Goal: Task Accomplishment & Management: Manage account settings

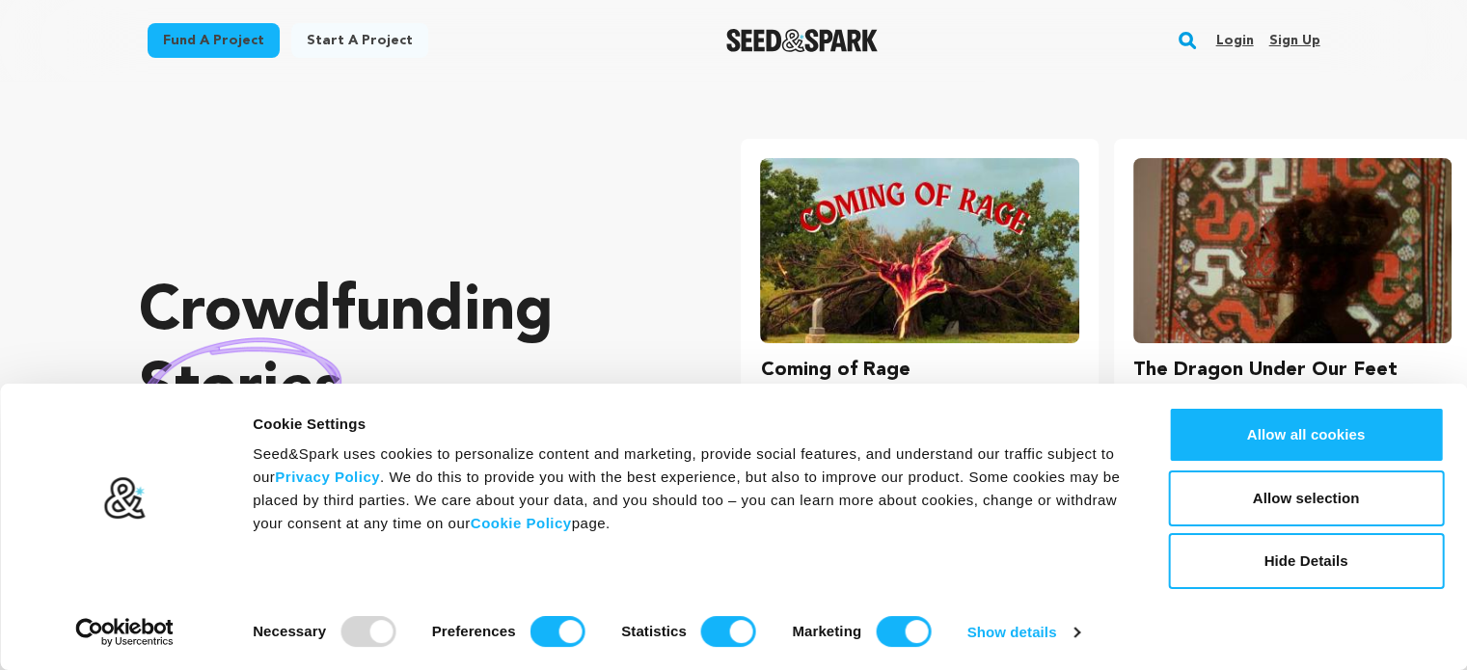
click at [1295, 31] on link "Sign up" at bounding box center [1293, 40] width 51 height 31
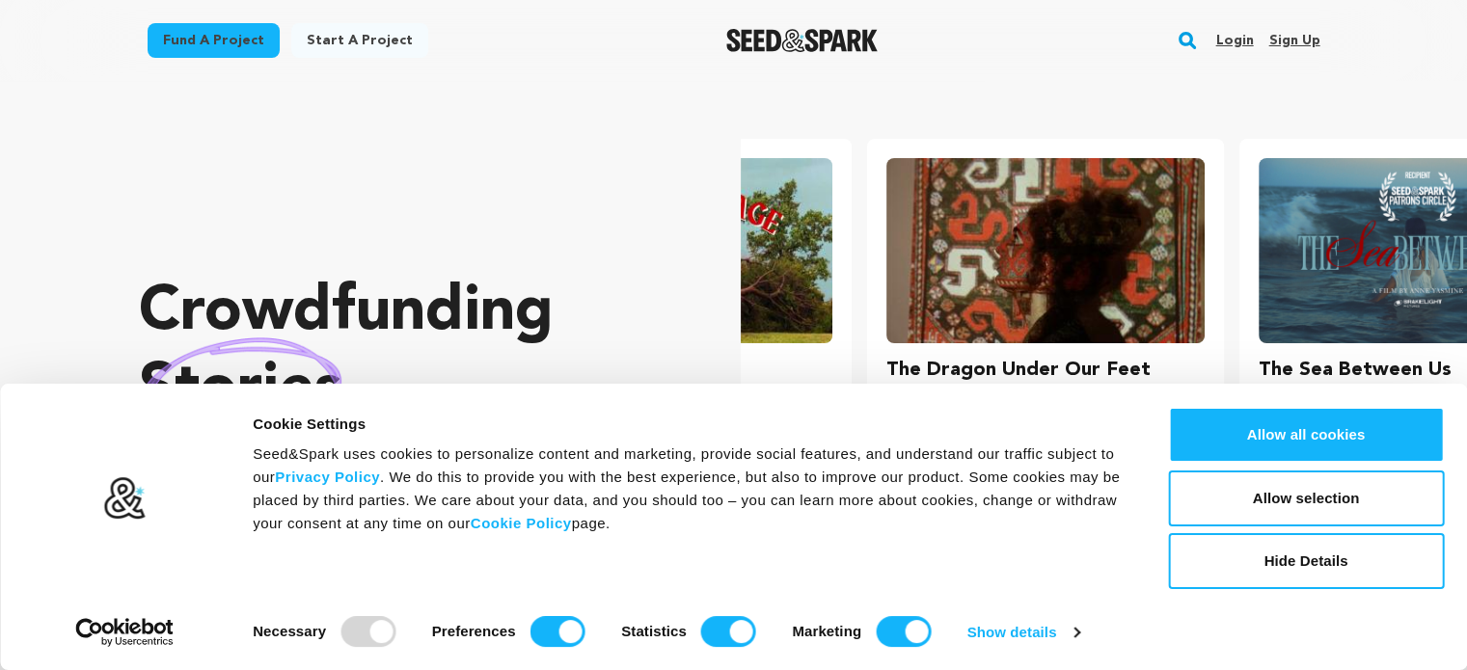
scroll to position [0, 384]
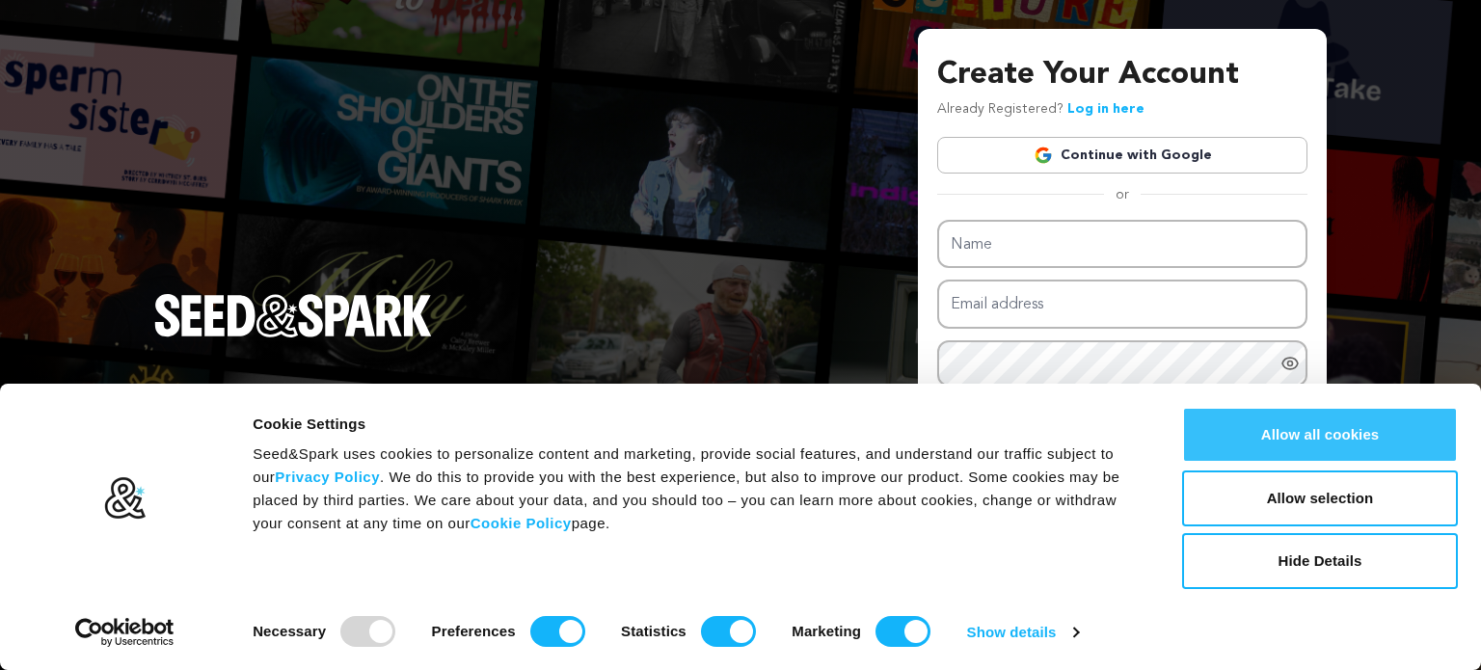
click at [1288, 428] on button "Allow all cookies" at bounding box center [1320, 435] width 276 height 56
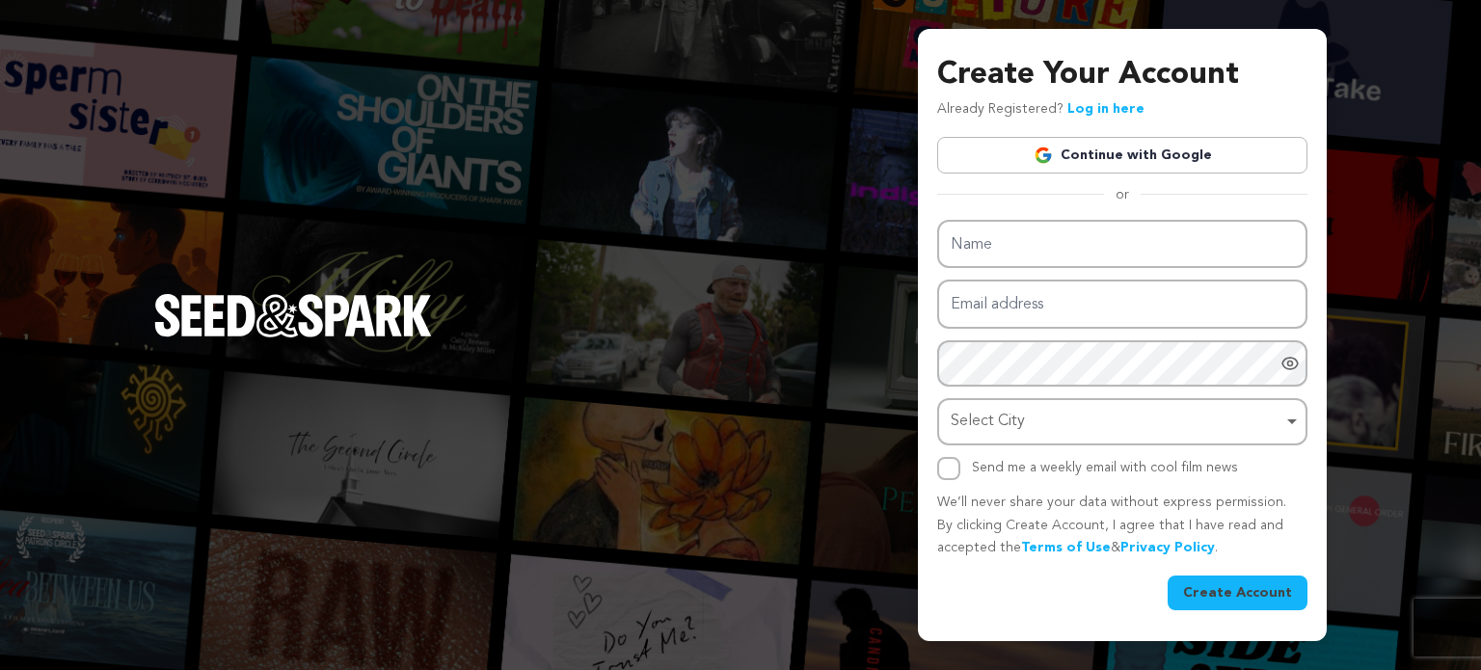
click at [1130, 140] on link "Continue with Google" at bounding box center [1122, 155] width 370 height 37
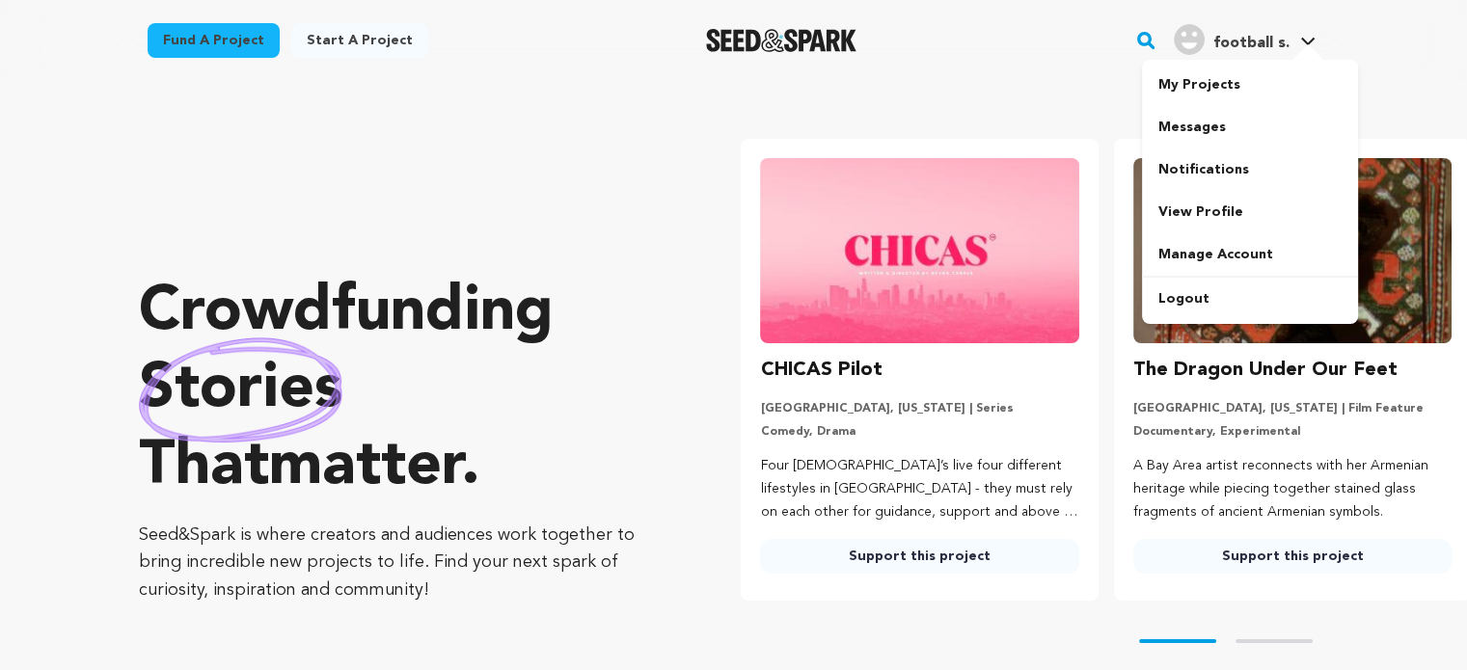
click at [1248, 46] on span "football s." at bounding box center [1250, 43] width 76 height 15
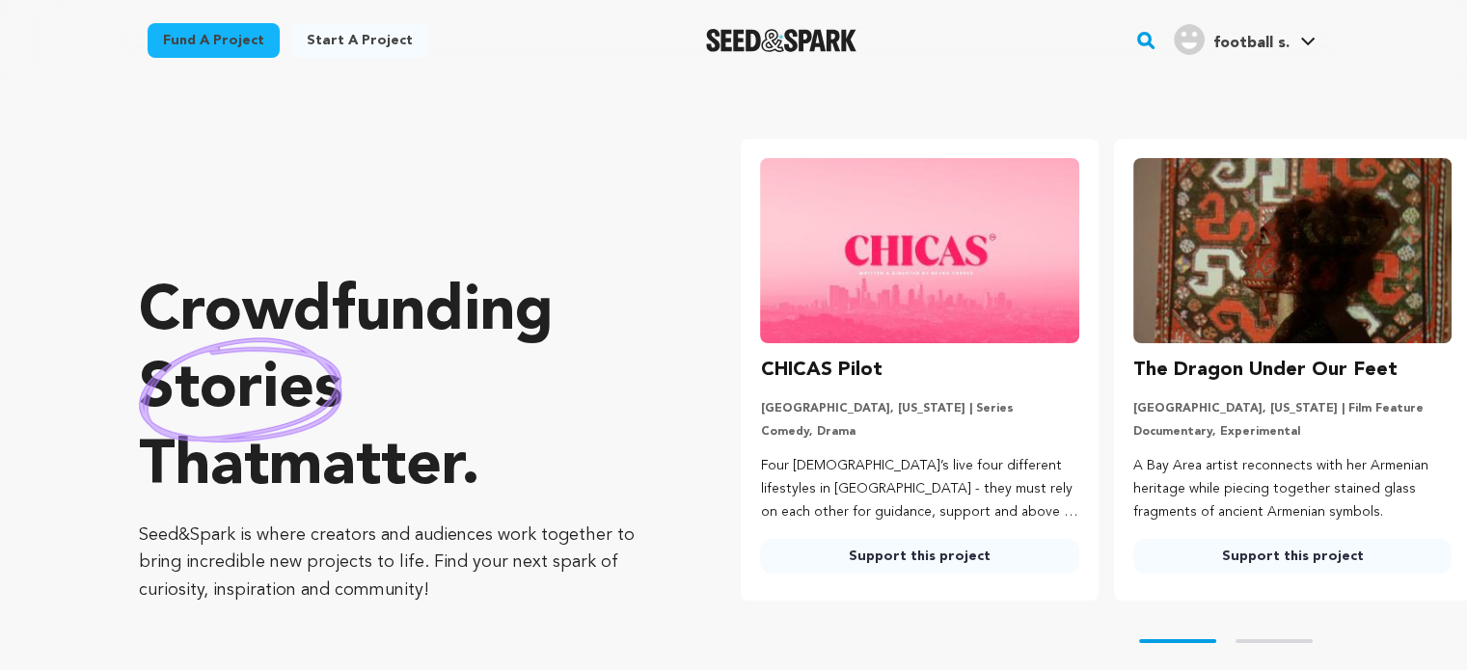
scroll to position [0, 79]
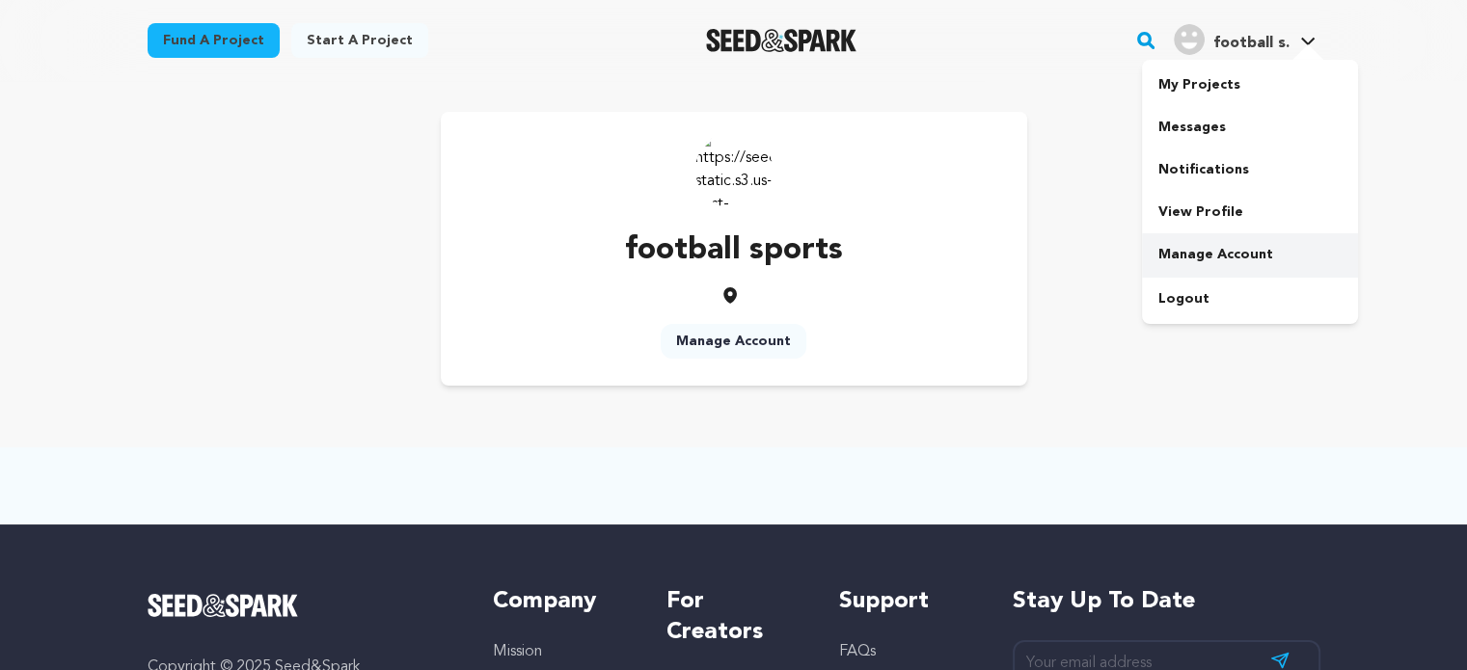
click at [1200, 250] on link "Manage Account" at bounding box center [1250, 254] width 216 height 42
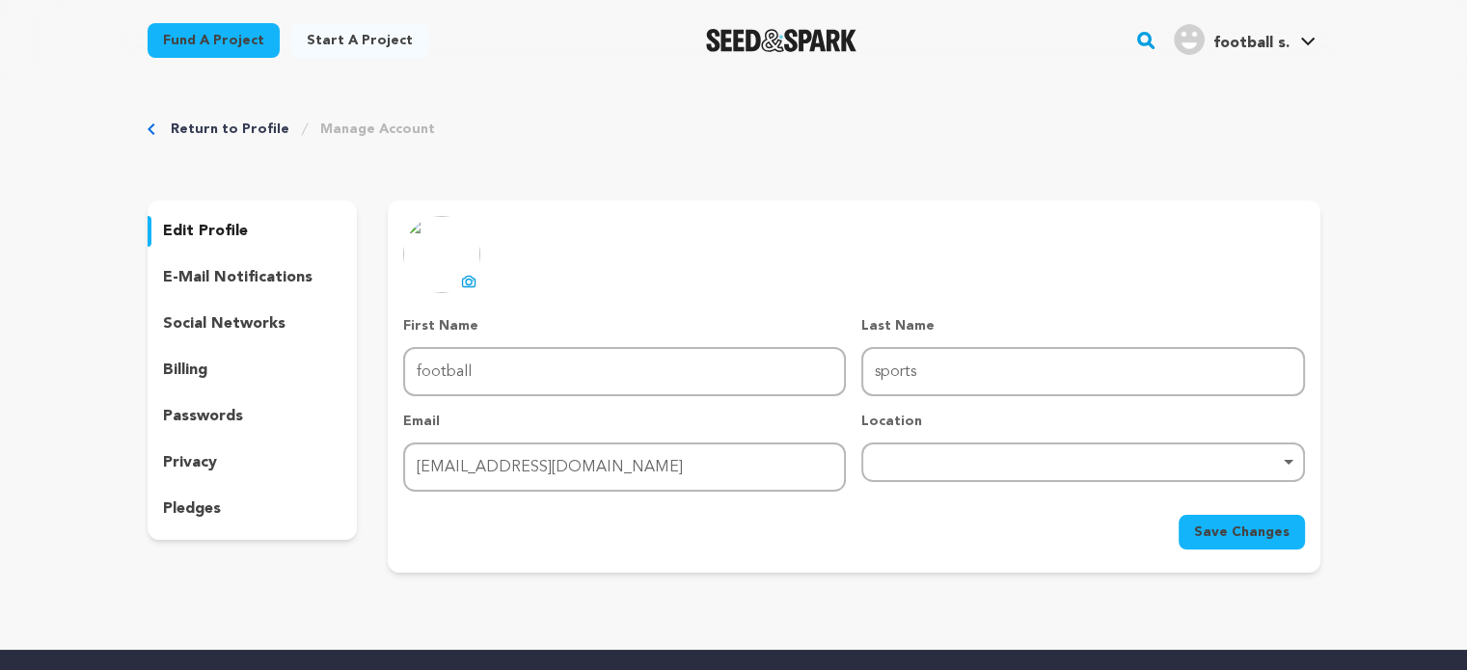
click at [426, 255] on img at bounding box center [441, 254] width 77 height 77
click at [472, 282] on icon at bounding box center [470, 283] width 8 height 6
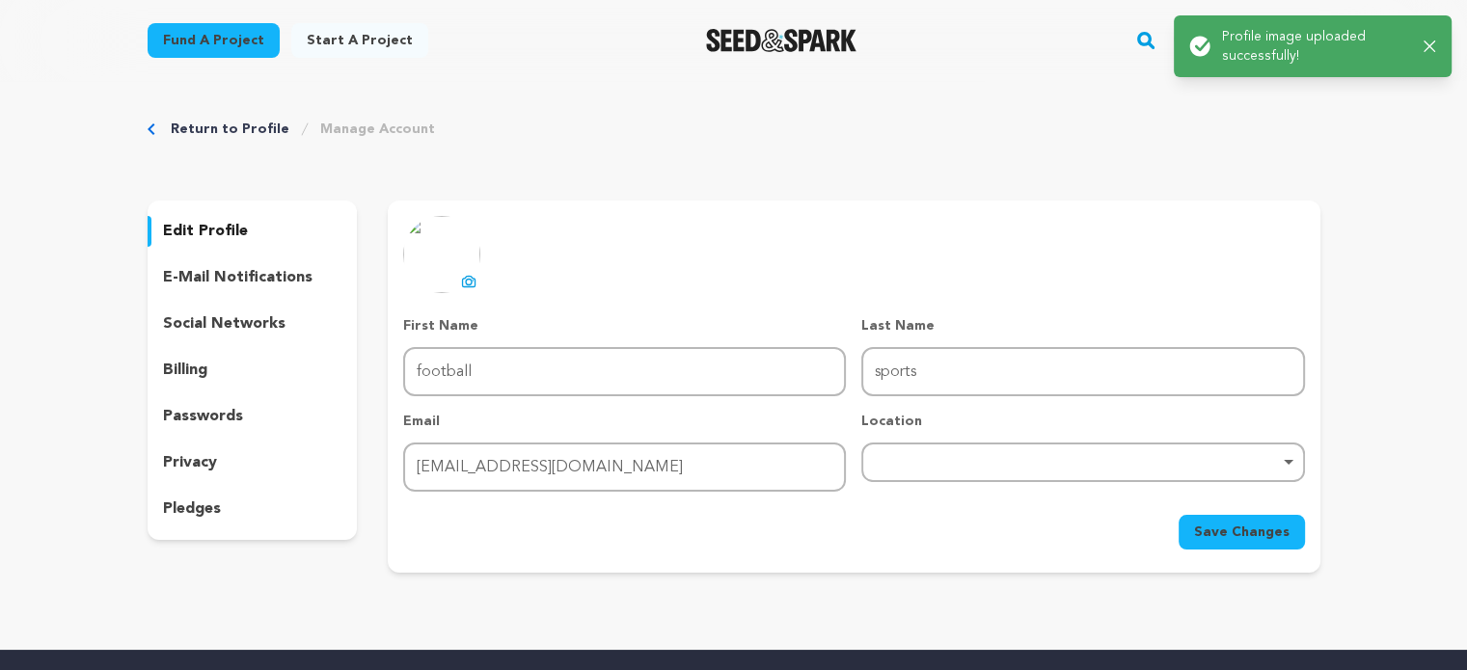
click at [260, 320] on p "social networks" at bounding box center [224, 323] width 122 height 23
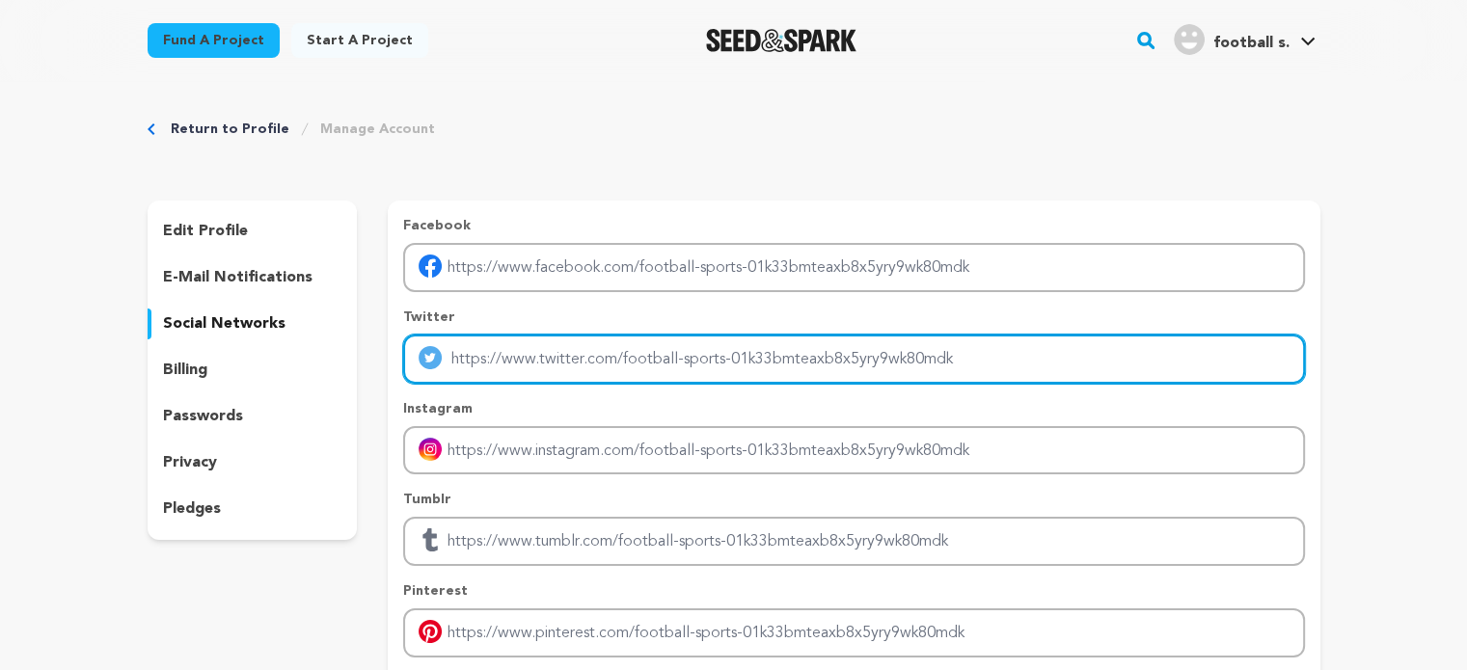
click at [473, 360] on input "Enter twitter profile link" at bounding box center [853, 359] width 901 height 49
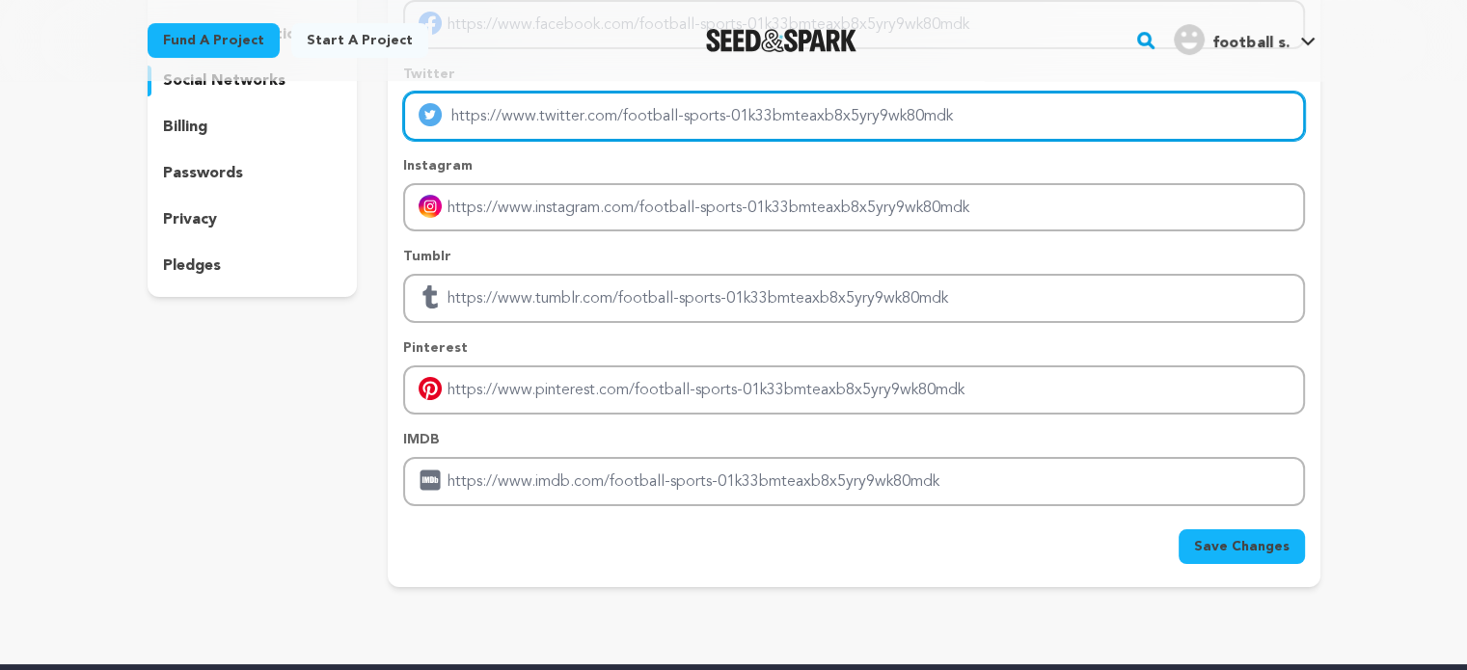
scroll to position [179, 0]
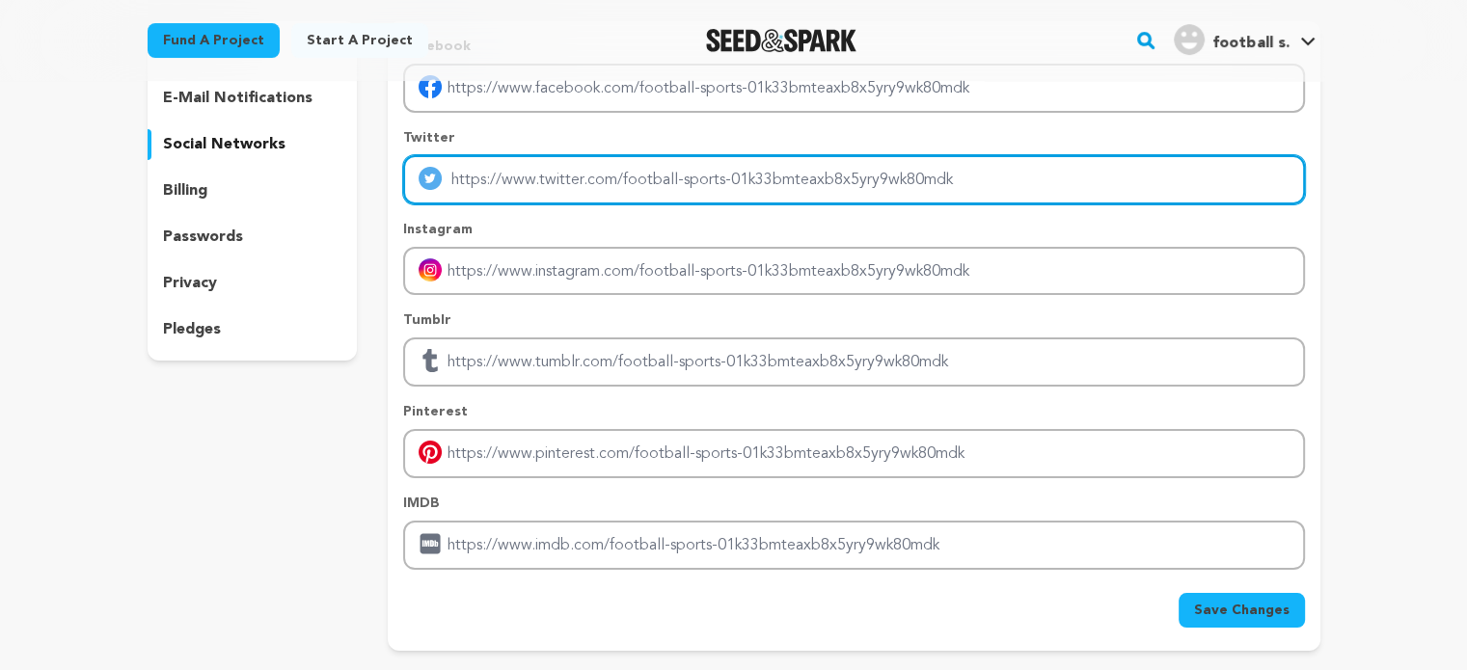
paste input "[URL][DOMAIN_NAME]"
type input "[URL][DOMAIN_NAME]"
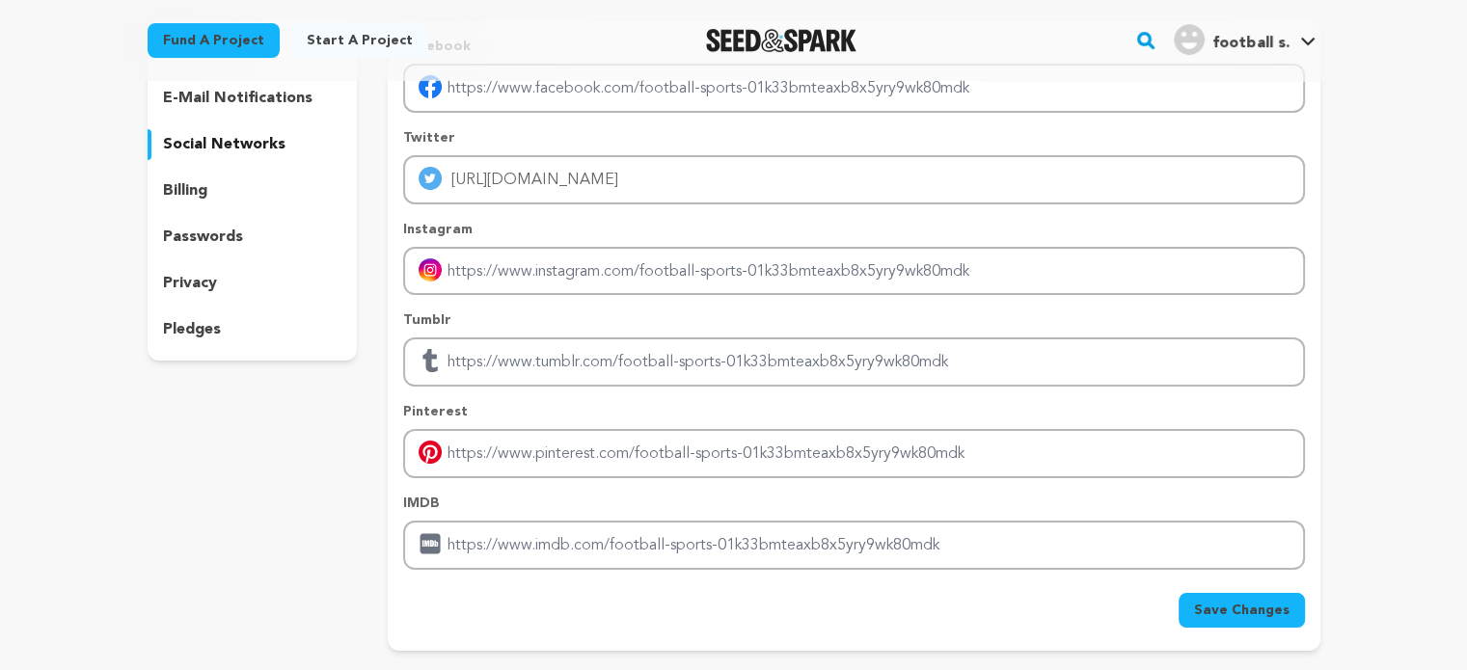
click at [1235, 628] on div "Facebook Twitter https://www.sportsdunia.com/football-players Instagram Tumblr …" at bounding box center [853, 336] width 931 height 630
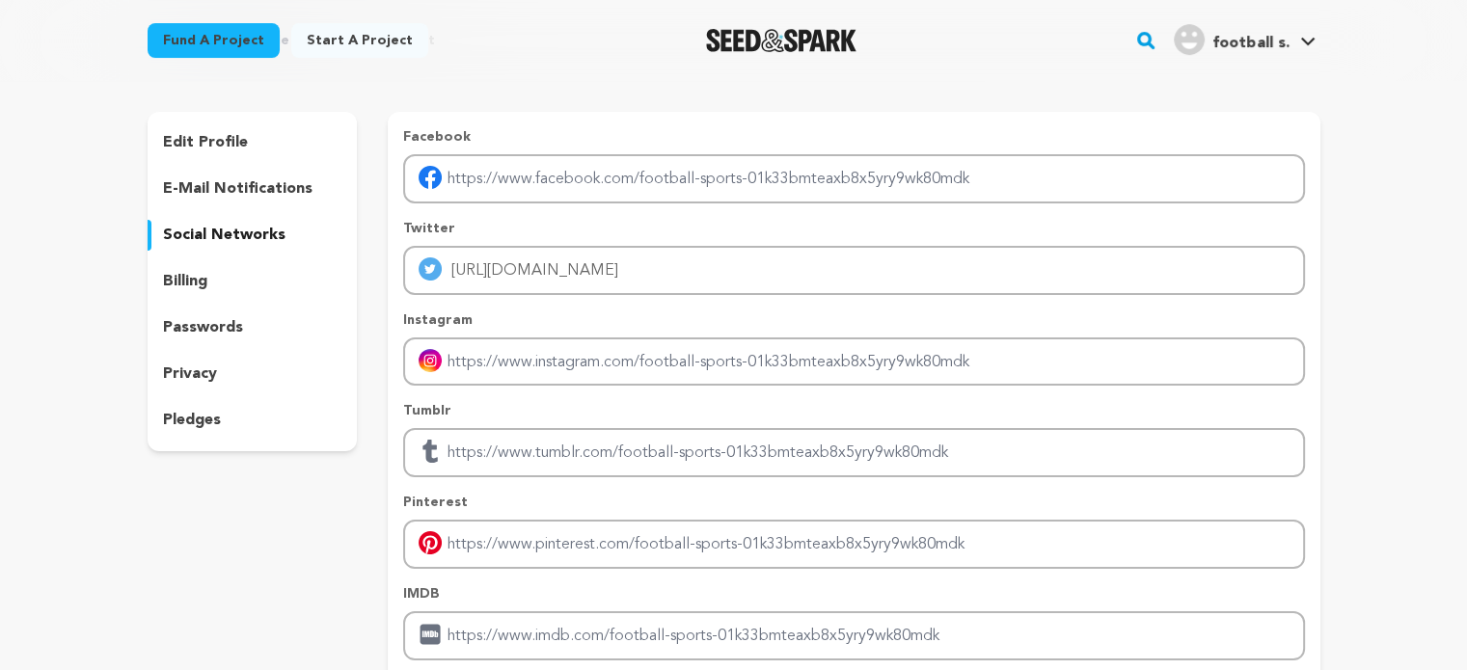
scroll to position [370, 0]
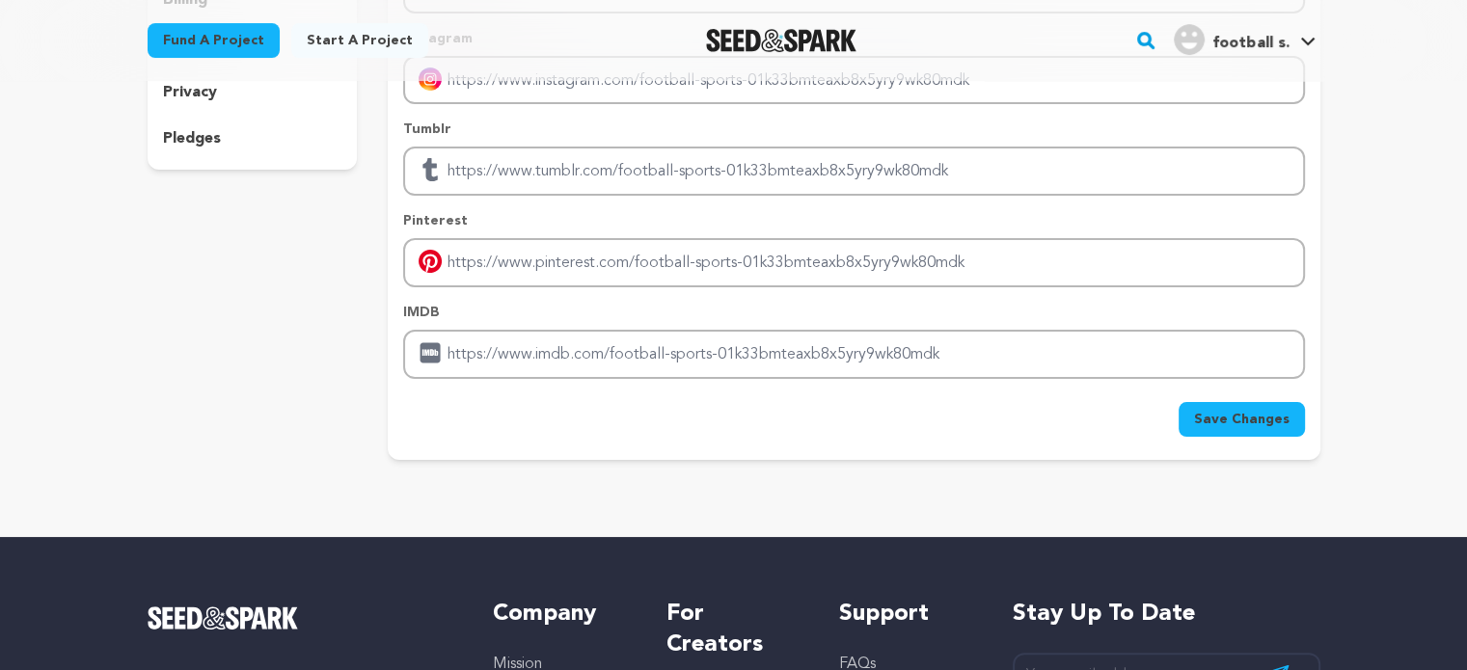
click at [1187, 411] on button "Save Changes" at bounding box center [1241, 419] width 126 height 35
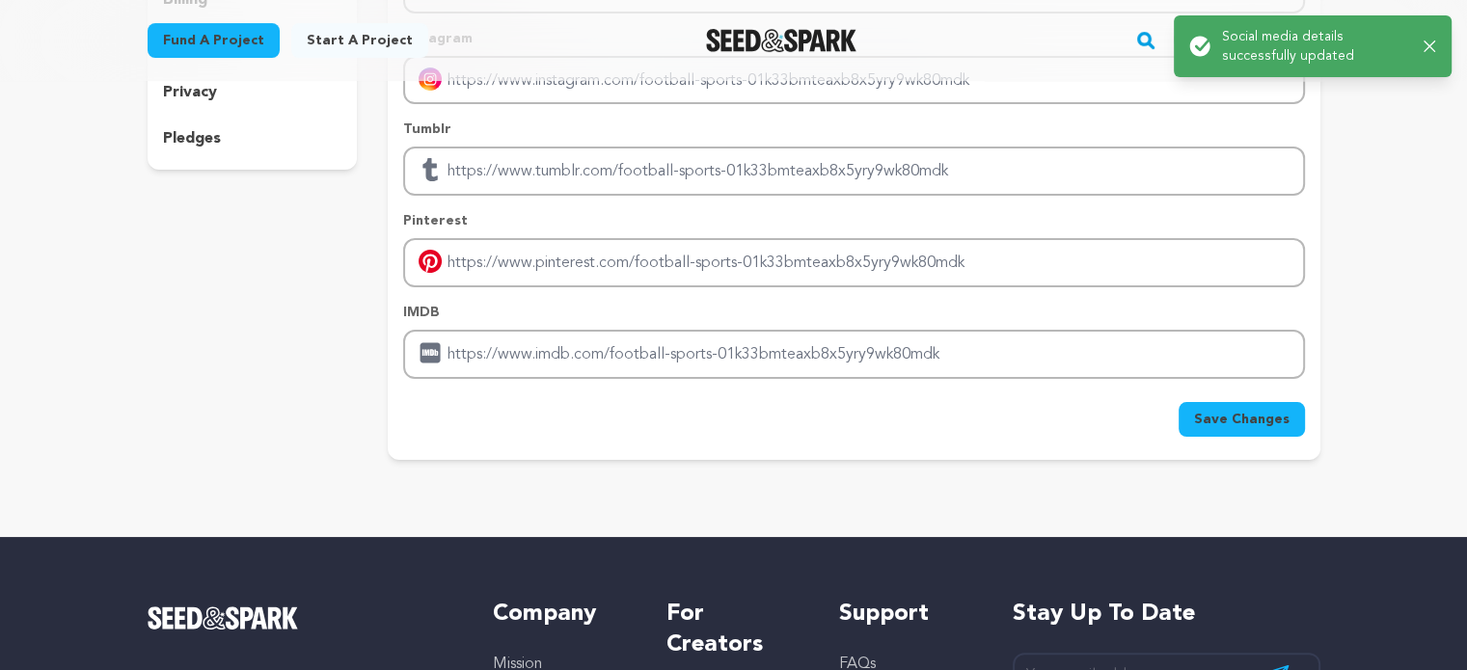
scroll to position [98, 0]
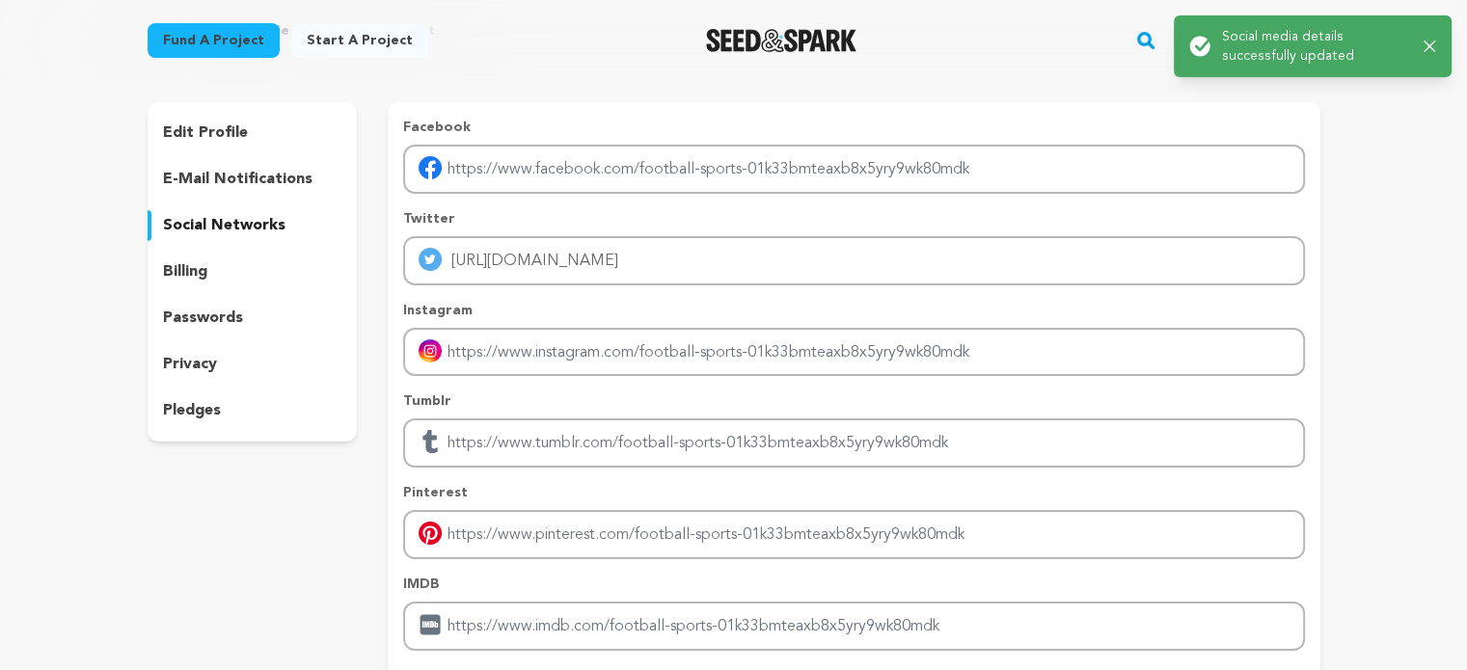
click at [253, 129] on div "edit profile" at bounding box center [253, 133] width 210 height 31
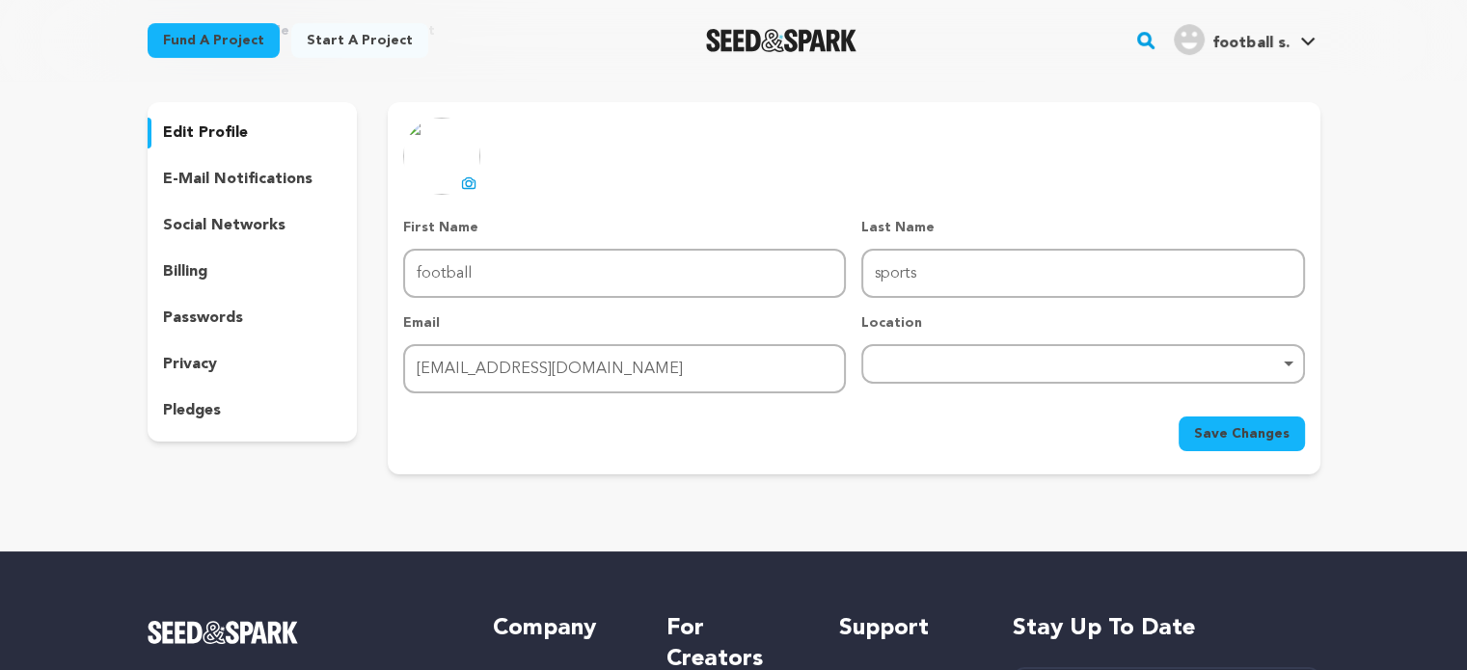
click at [1283, 15] on div "football s. football s." at bounding box center [1244, 40] width 149 height 50
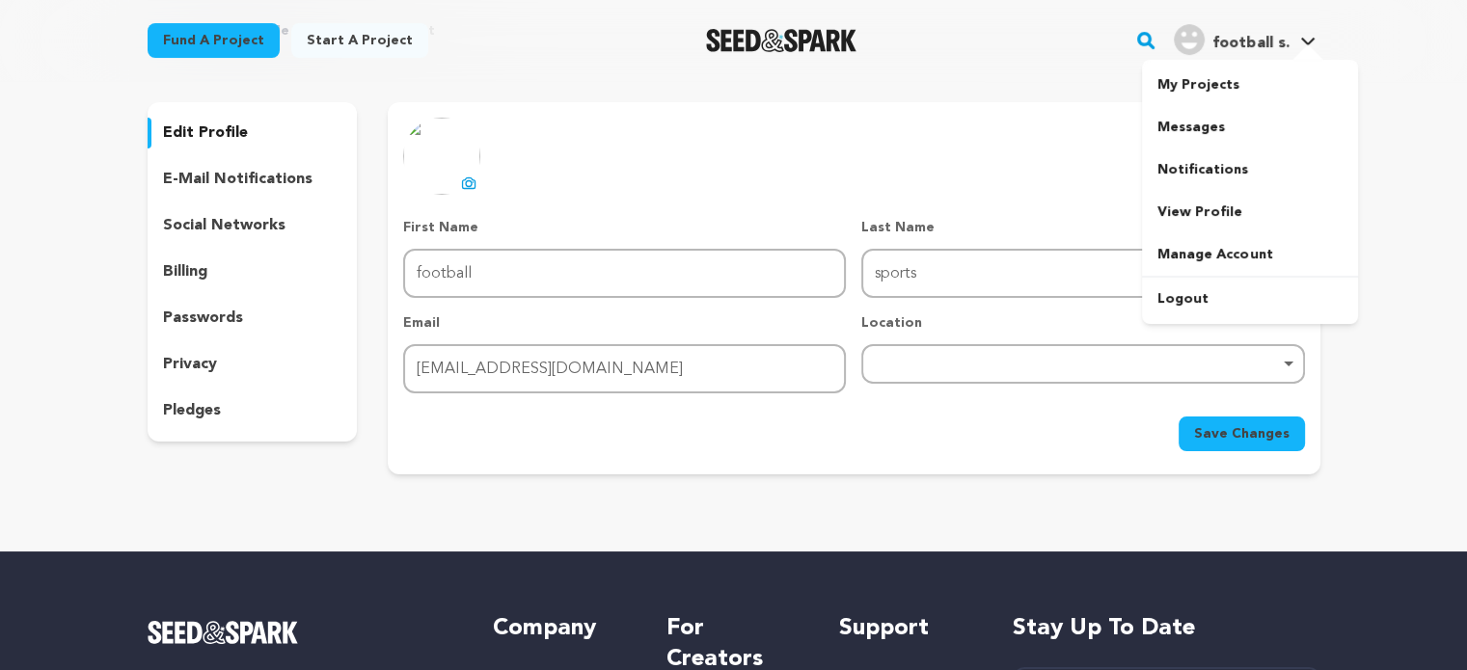
click at [1282, 41] on span "football s." at bounding box center [1250, 43] width 76 height 15
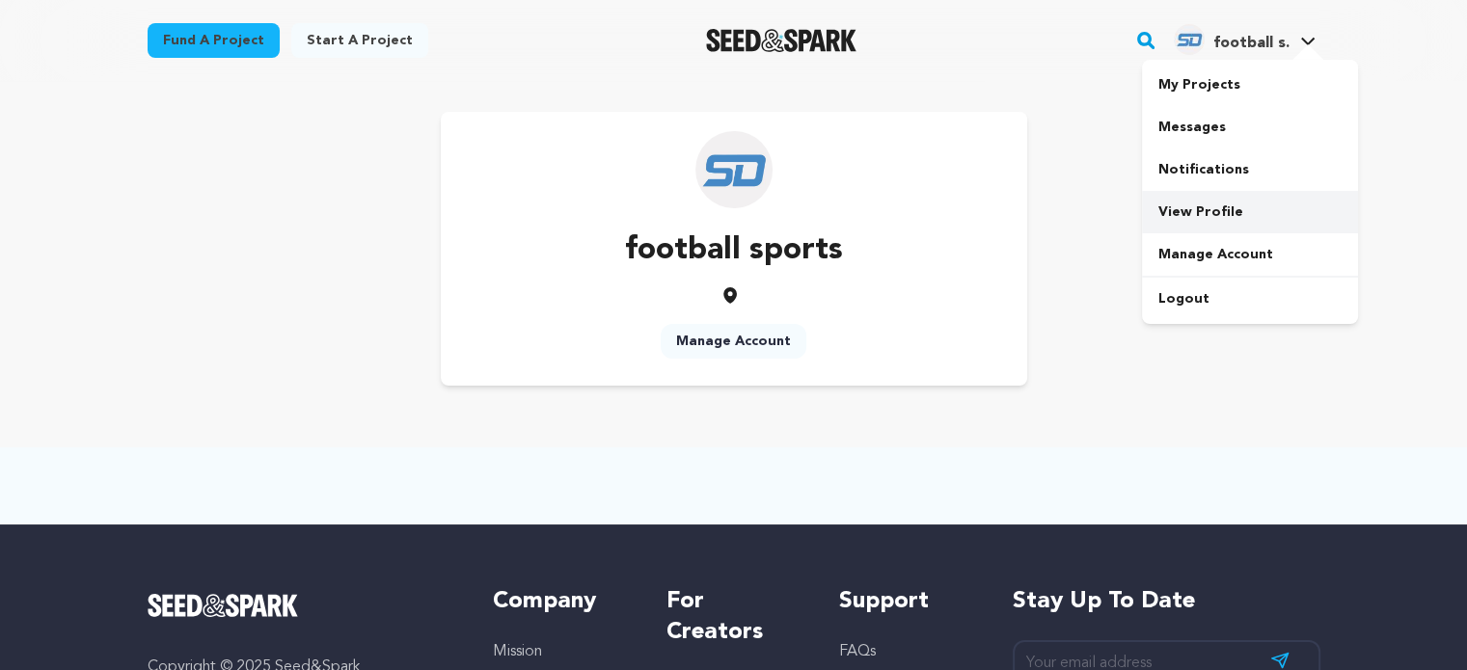
click at [1211, 216] on link "View Profile" at bounding box center [1250, 212] width 216 height 42
click at [1195, 238] on link "Manage Account" at bounding box center [1250, 254] width 216 height 42
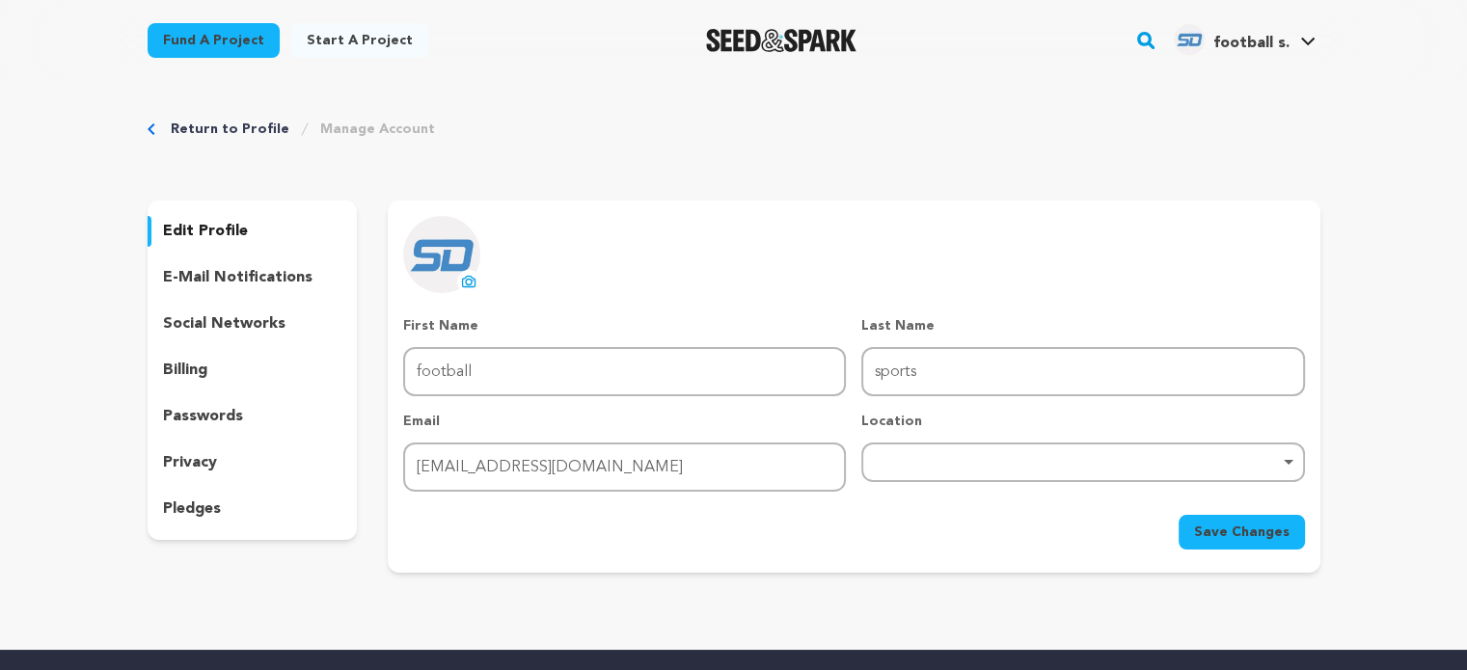
click at [305, 326] on div "social networks" at bounding box center [253, 324] width 210 height 31
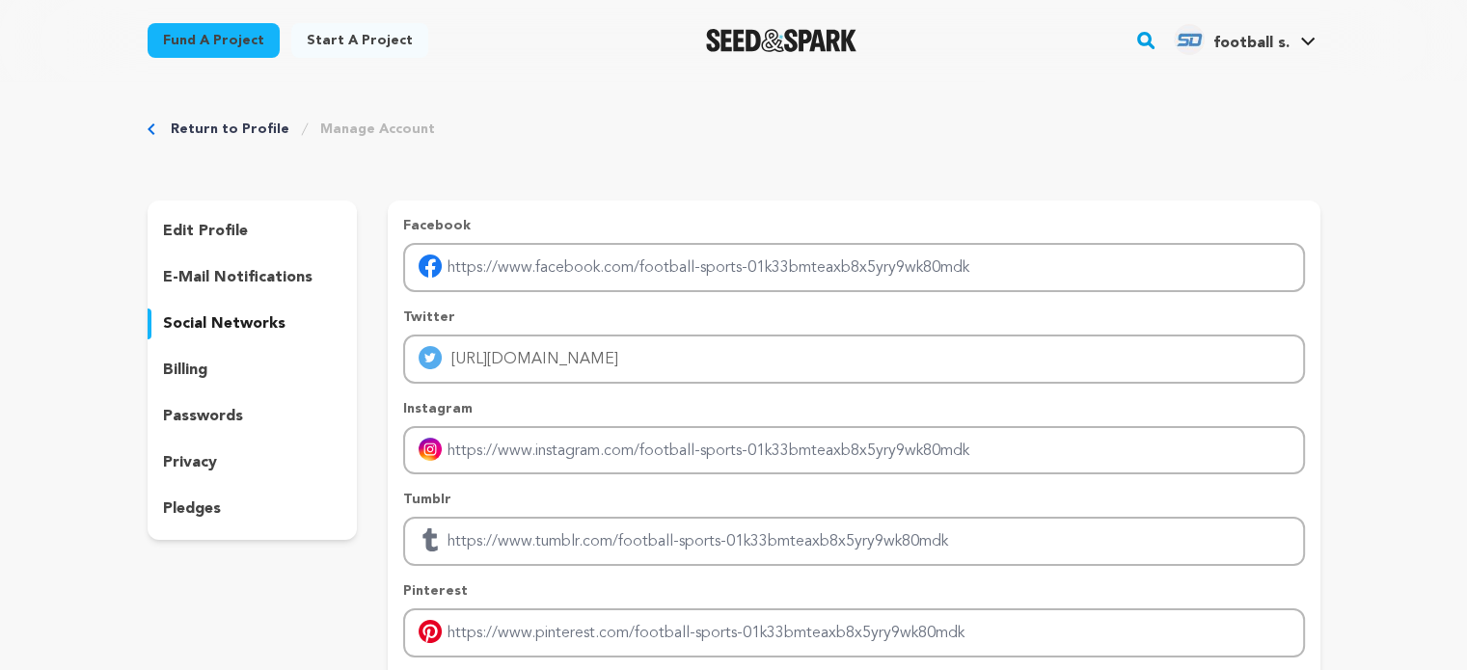
click at [511, 389] on div "Facebook Twitter [URL][DOMAIN_NAME] Instagram Tumblr Pinterest IMDB" at bounding box center [853, 482] width 901 height 533
drag, startPoint x: 511, startPoint y: 389, endPoint x: 501, endPoint y: 365, distance: 25.1
click at [501, 365] on div "Facebook Twitter [URL][DOMAIN_NAME] Instagram Tumblr Pinterest IMDB" at bounding box center [853, 482] width 901 height 533
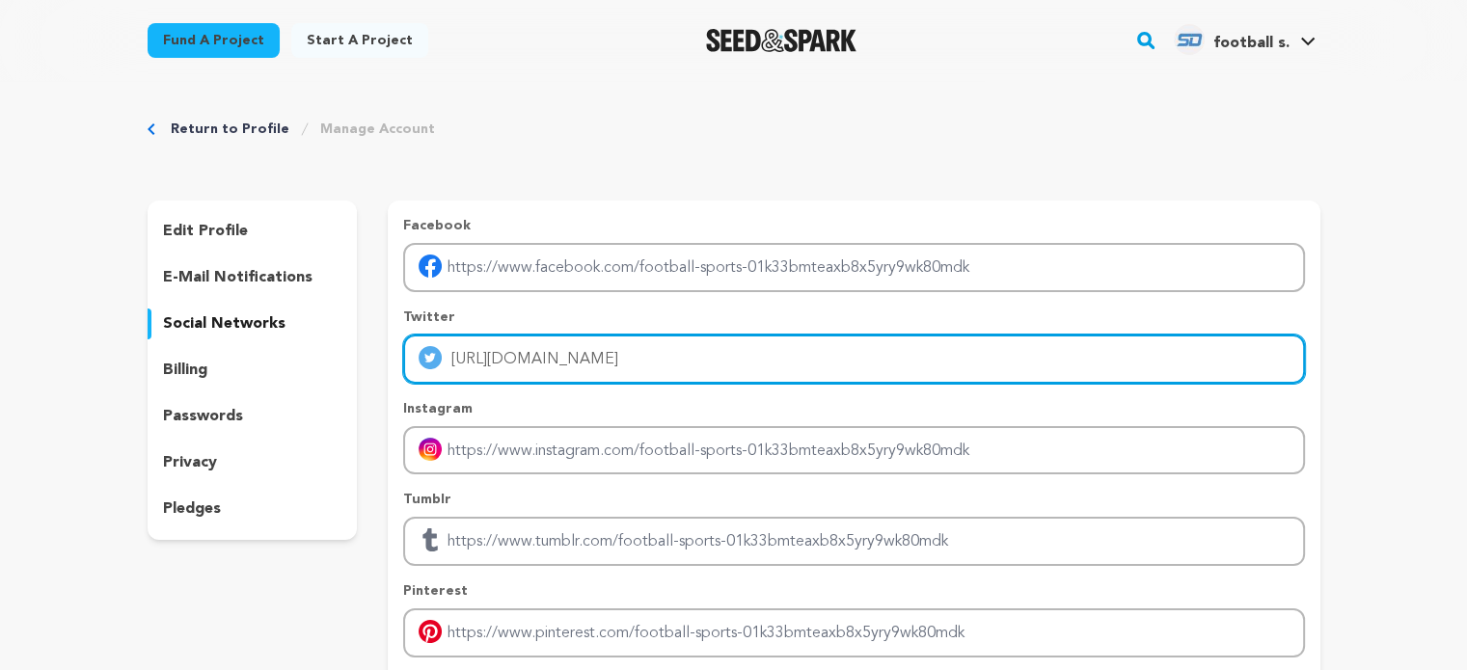
click at [501, 365] on input "[URL][DOMAIN_NAME]" at bounding box center [853, 359] width 901 height 49
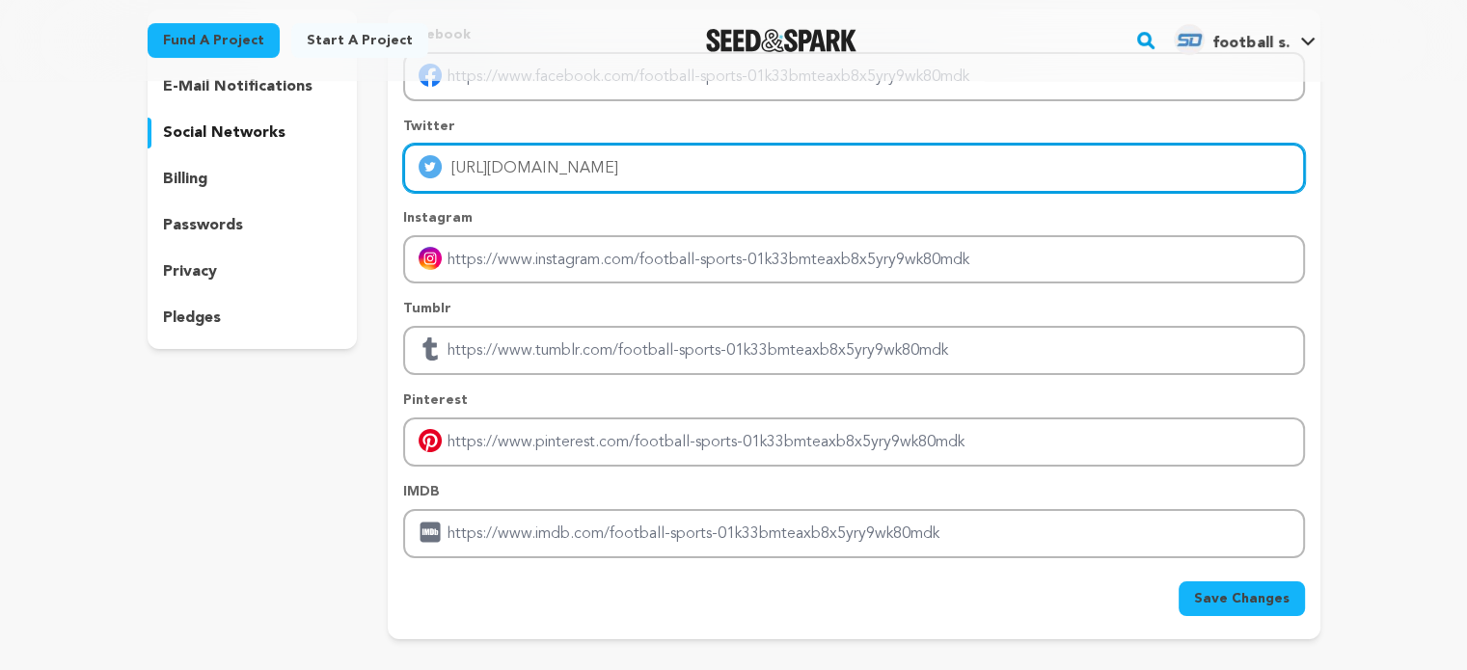
scroll to position [192, 0]
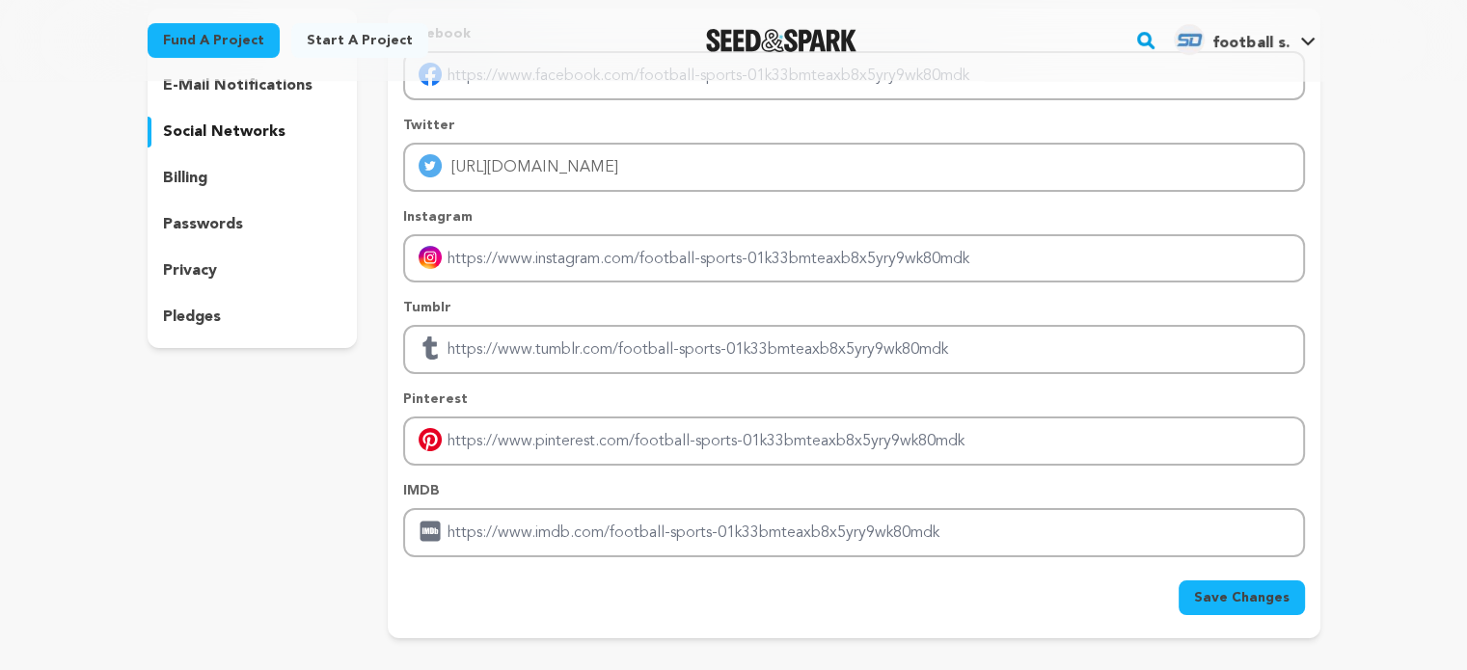
click at [236, 216] on p "passwords" at bounding box center [203, 224] width 80 height 23
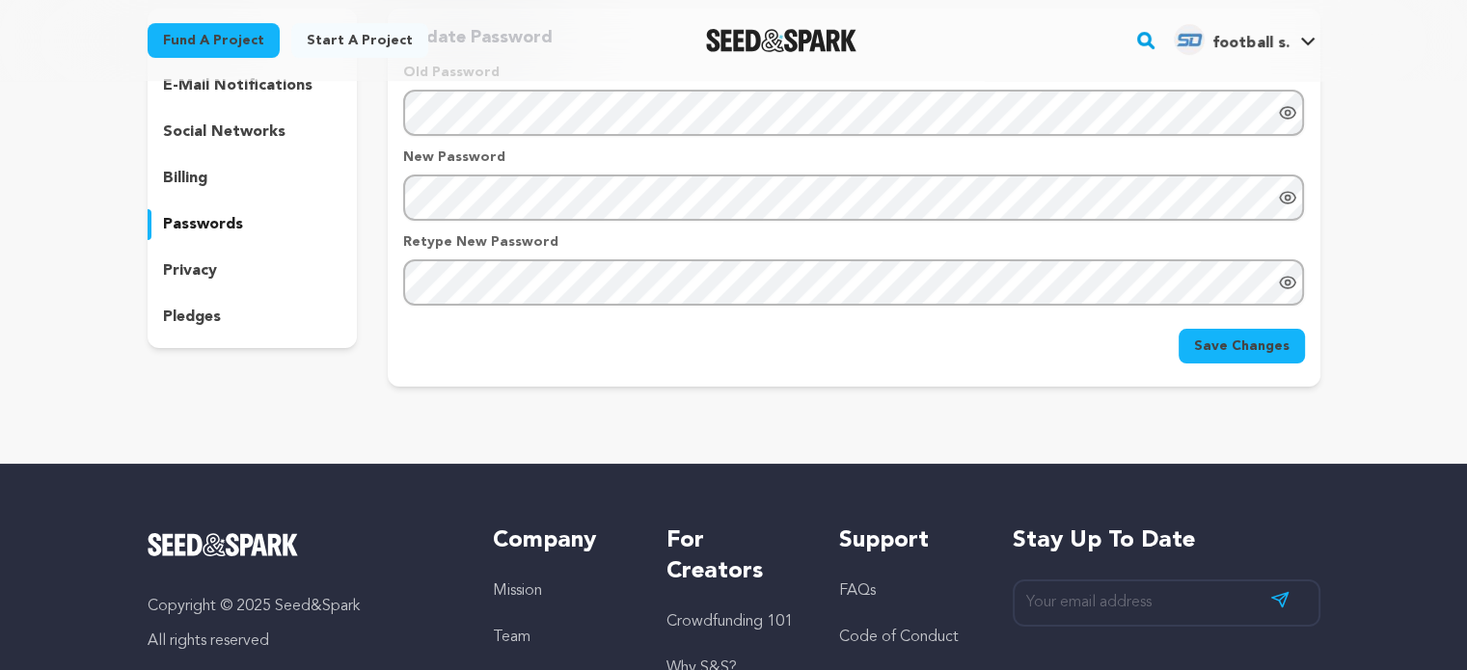
click at [208, 281] on p "privacy" at bounding box center [190, 270] width 54 height 23
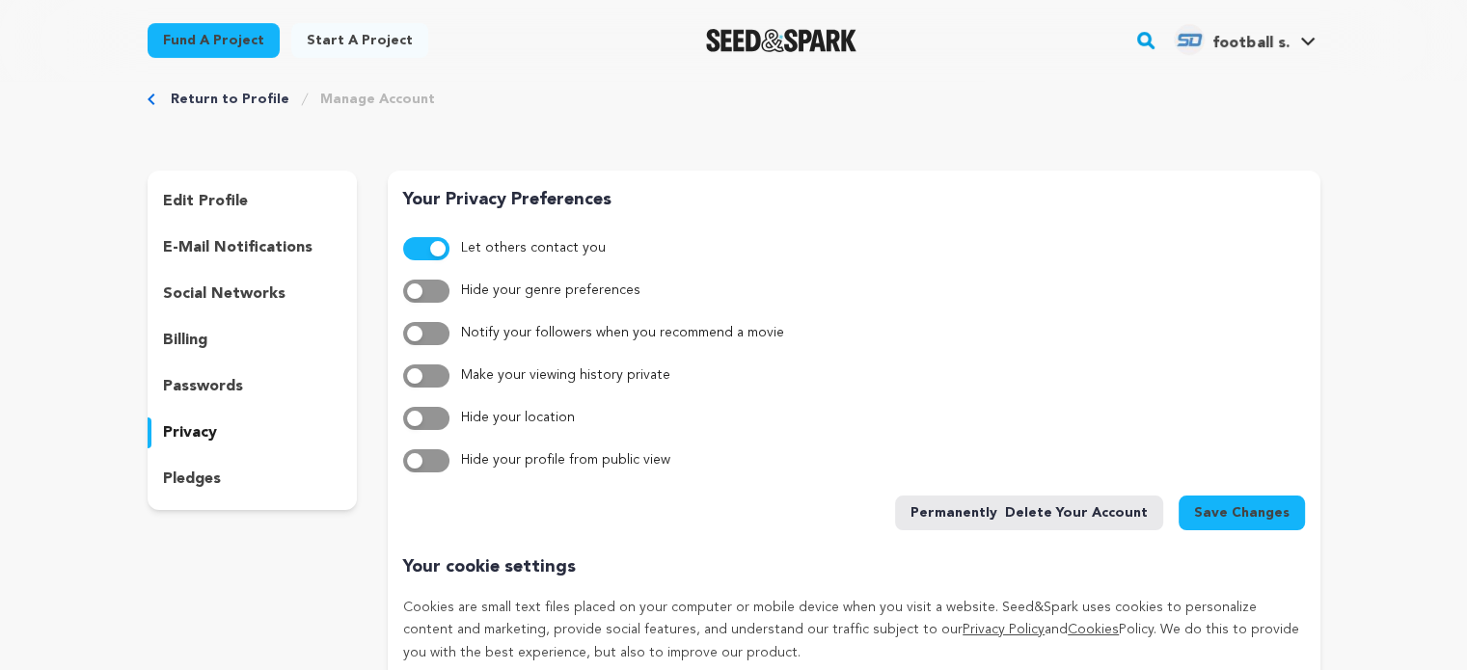
scroll to position [29, 0]
click at [221, 483] on div "pledges" at bounding box center [253, 480] width 210 height 31
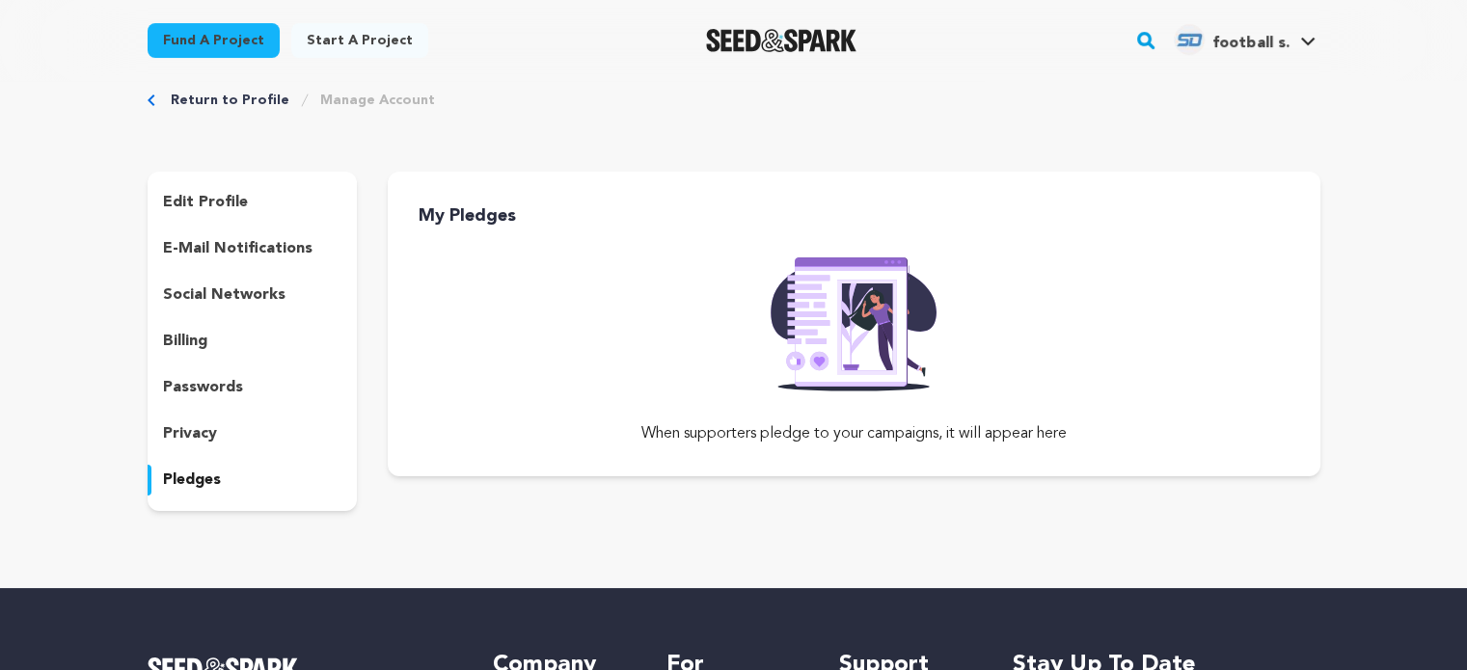
click at [211, 382] on p "passwords" at bounding box center [203, 387] width 80 height 23
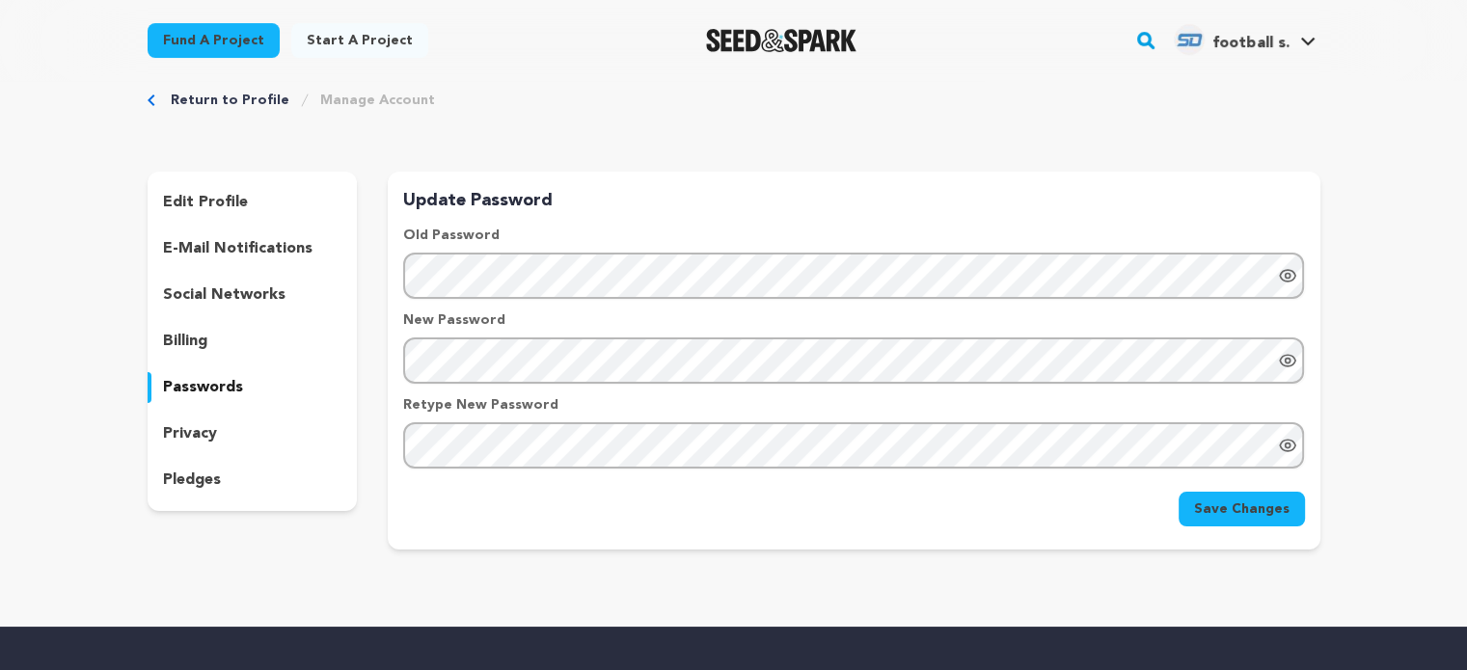
click at [198, 308] on div "social networks" at bounding box center [253, 295] width 210 height 31
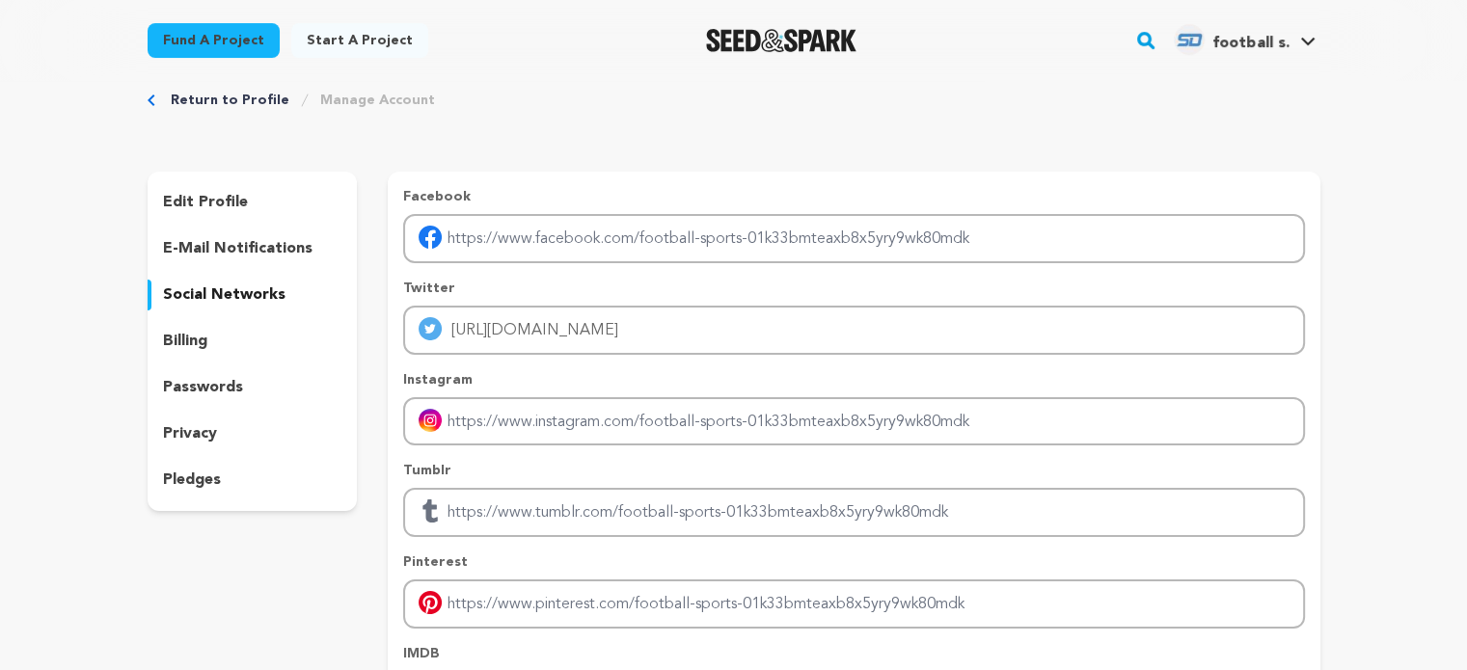
click at [218, 226] on div "edit profile e-mail notifications social networks billing passwords privacy ple…" at bounding box center [253, 341] width 210 height 339
click at [231, 242] on p "e-mail notifications" at bounding box center [237, 248] width 149 height 23
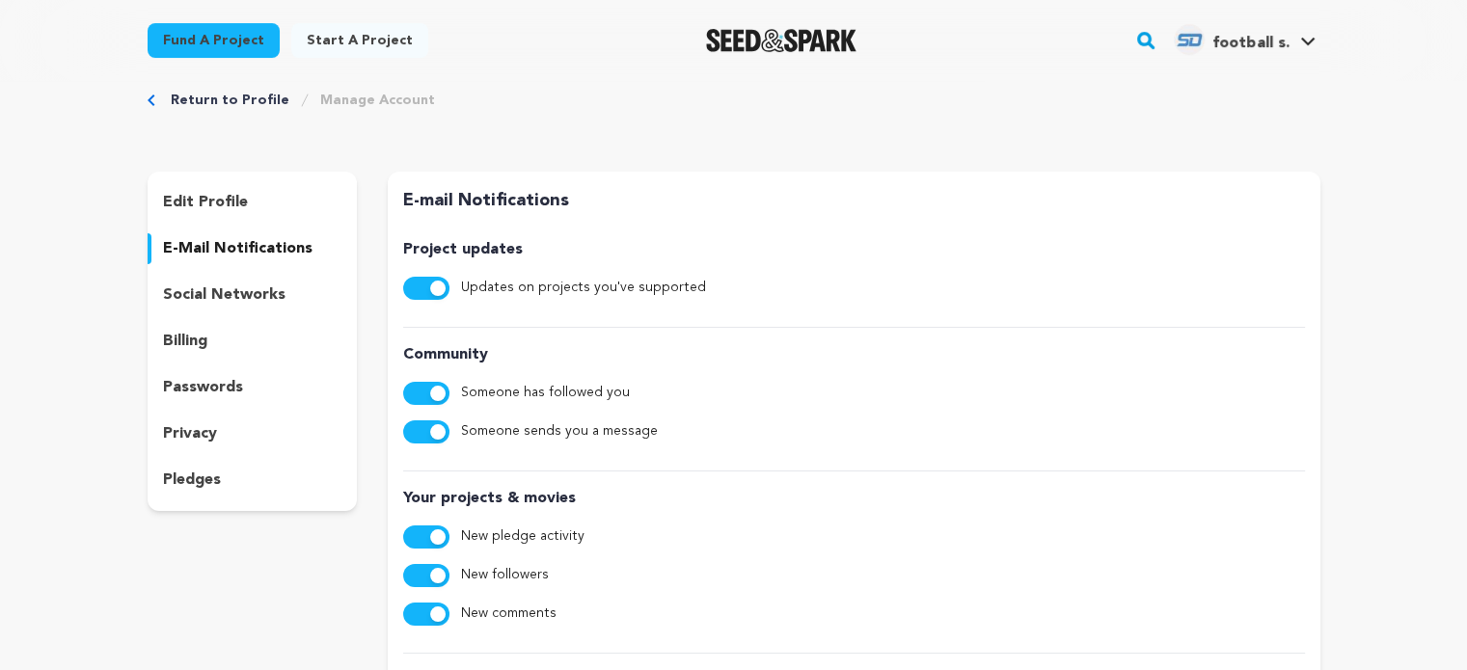
click at [210, 202] on p "edit profile" at bounding box center [205, 202] width 85 height 23
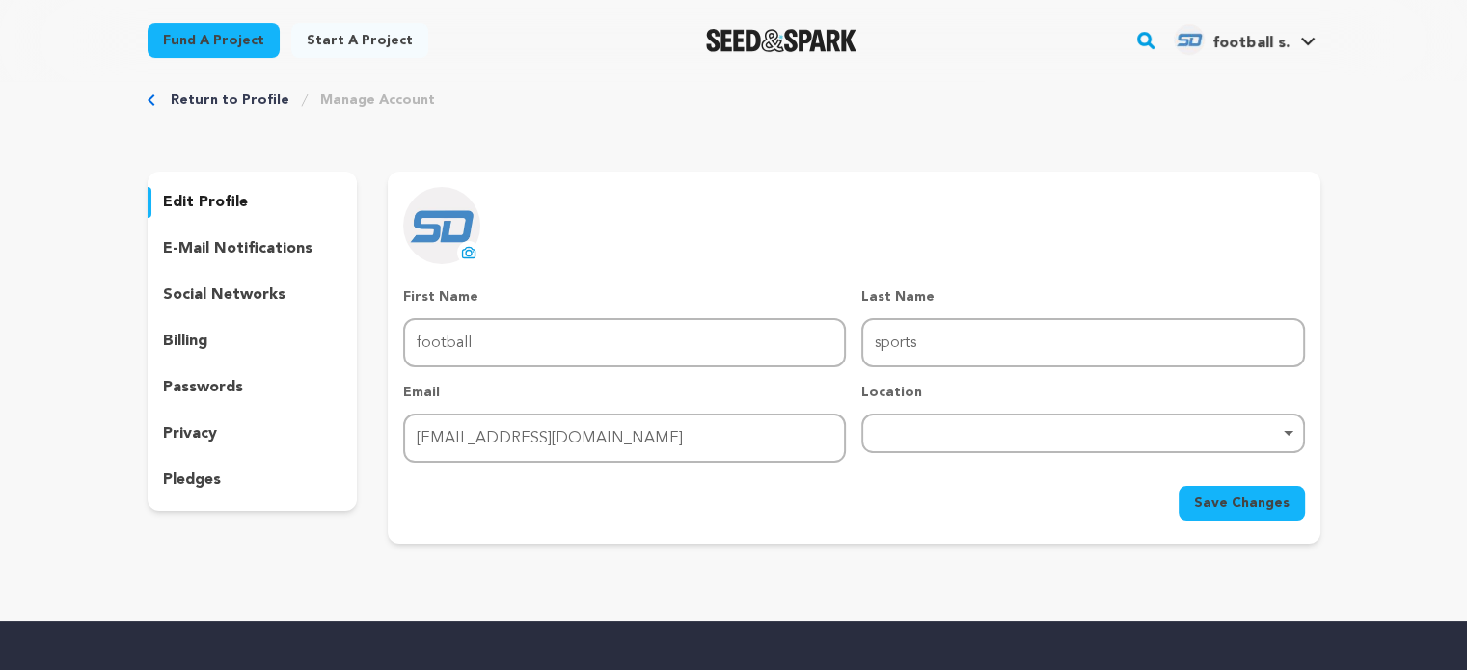
click at [199, 331] on p "billing" at bounding box center [185, 341] width 44 height 23
